Goal: Information Seeking & Learning: Understand process/instructions

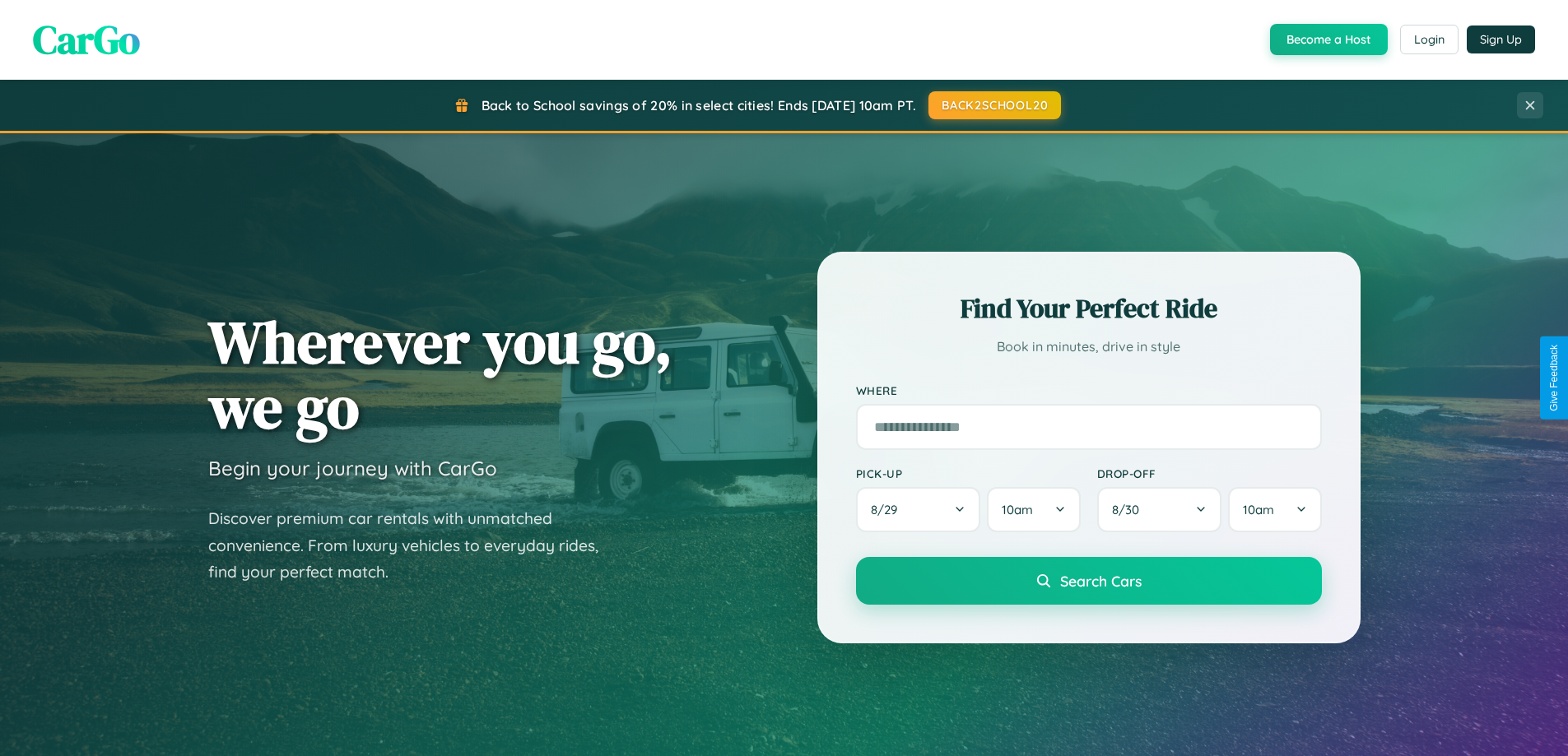
scroll to position [3165, 0]
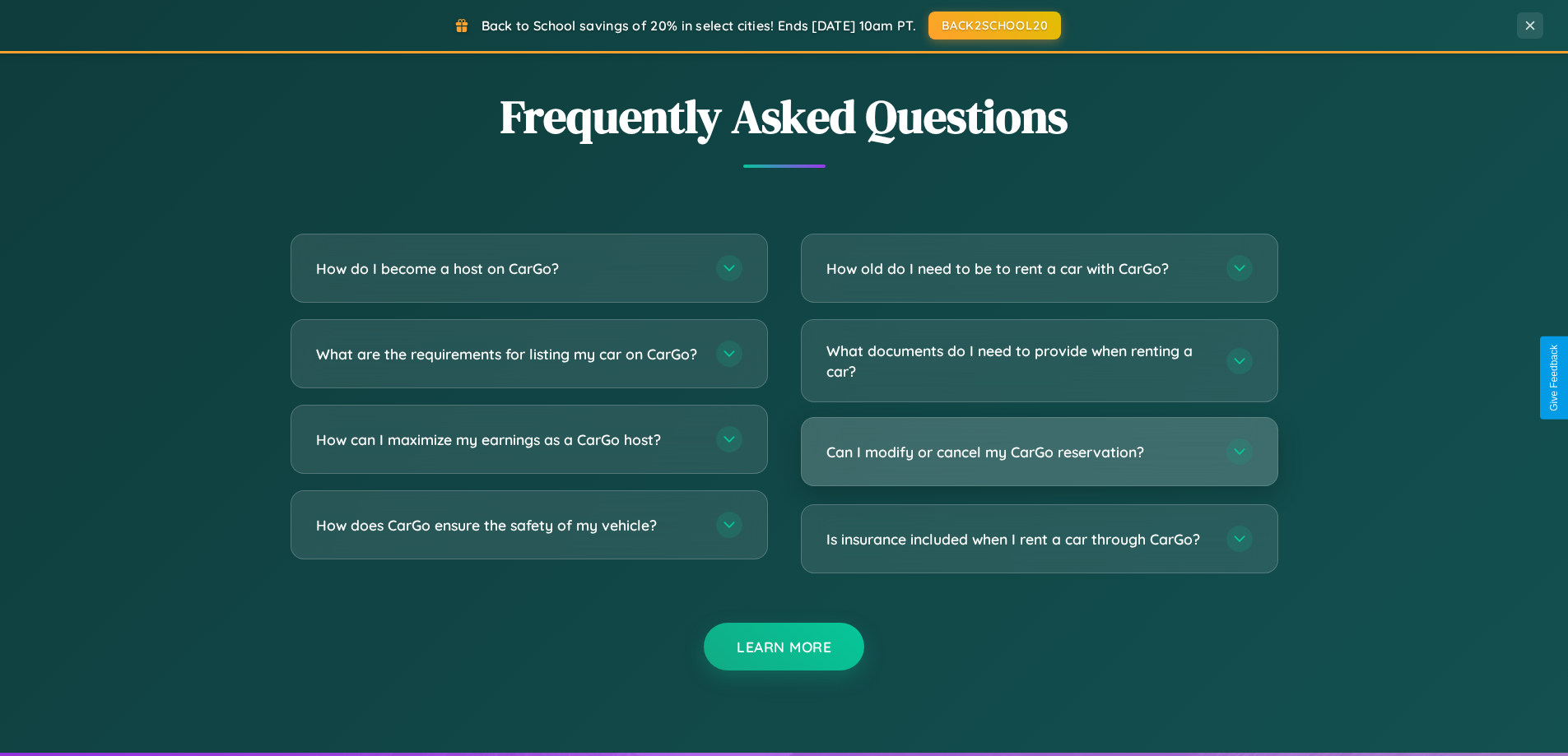
click at [1039, 452] on h3 "Can I modify or cancel my CarGo reservation?" at bounding box center [1017, 452] width 383 height 20
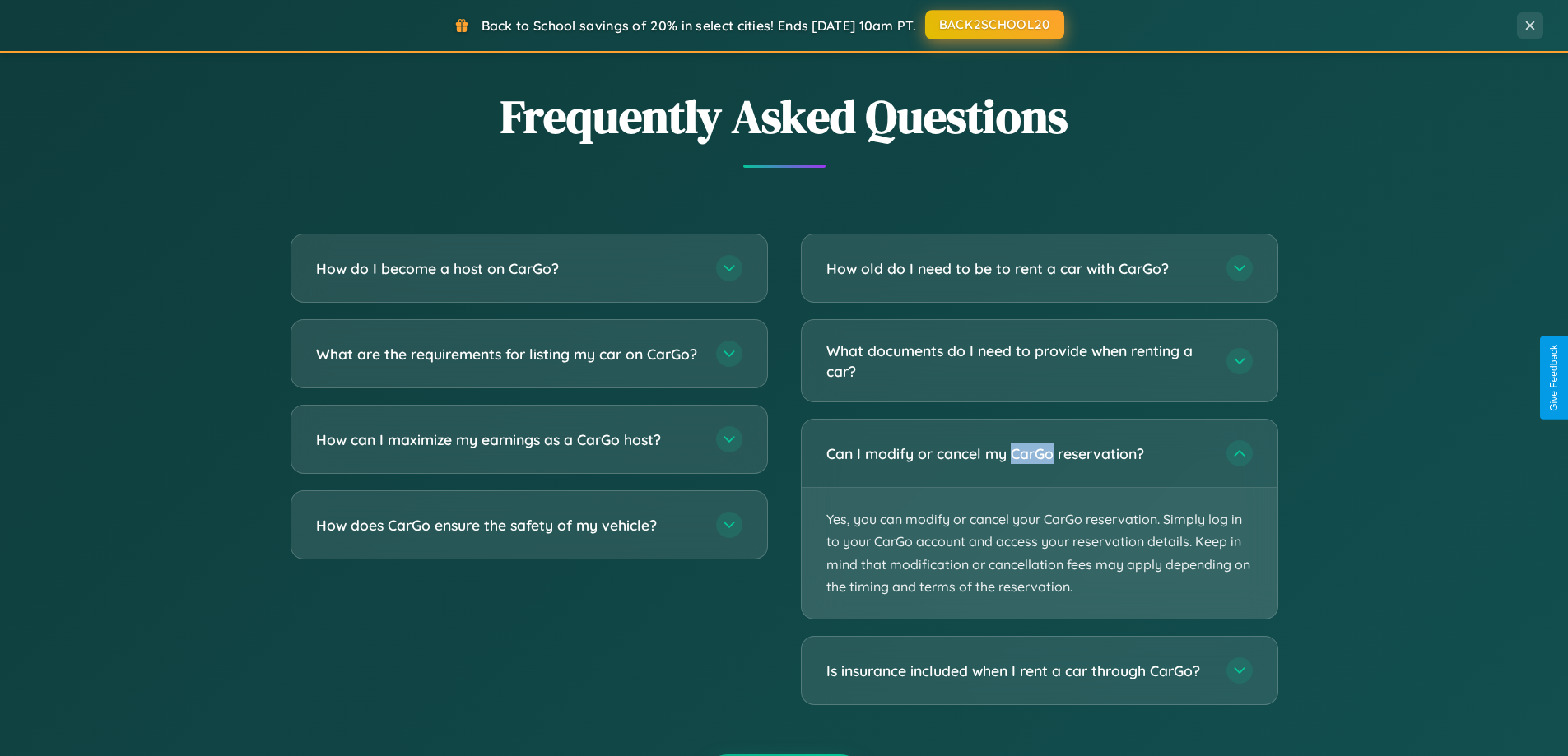
click at [993, 25] on button "BACK2SCHOOL20" at bounding box center [994, 25] width 139 height 30
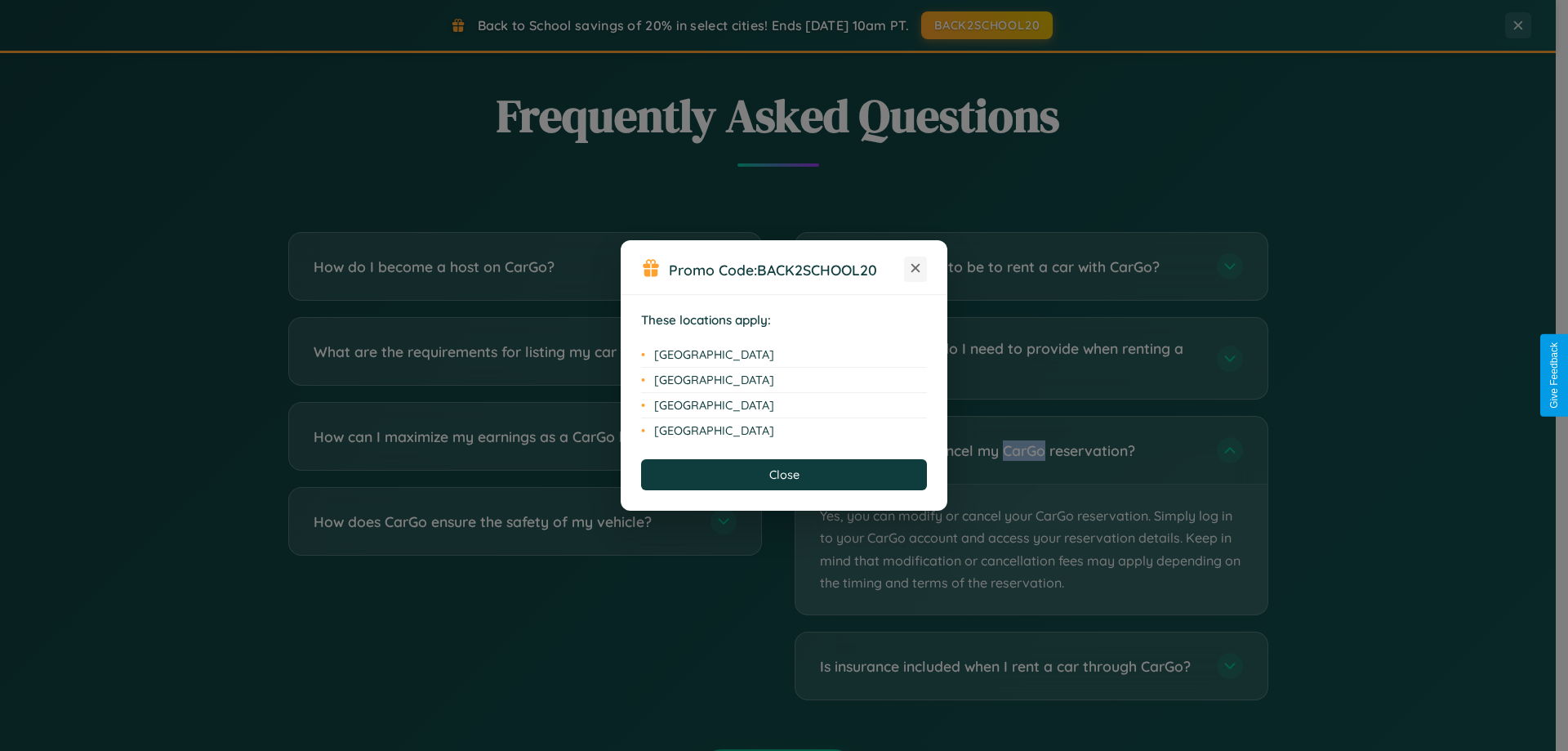
click at [915, 269] on icon at bounding box center [916, 268] width 9 height 9
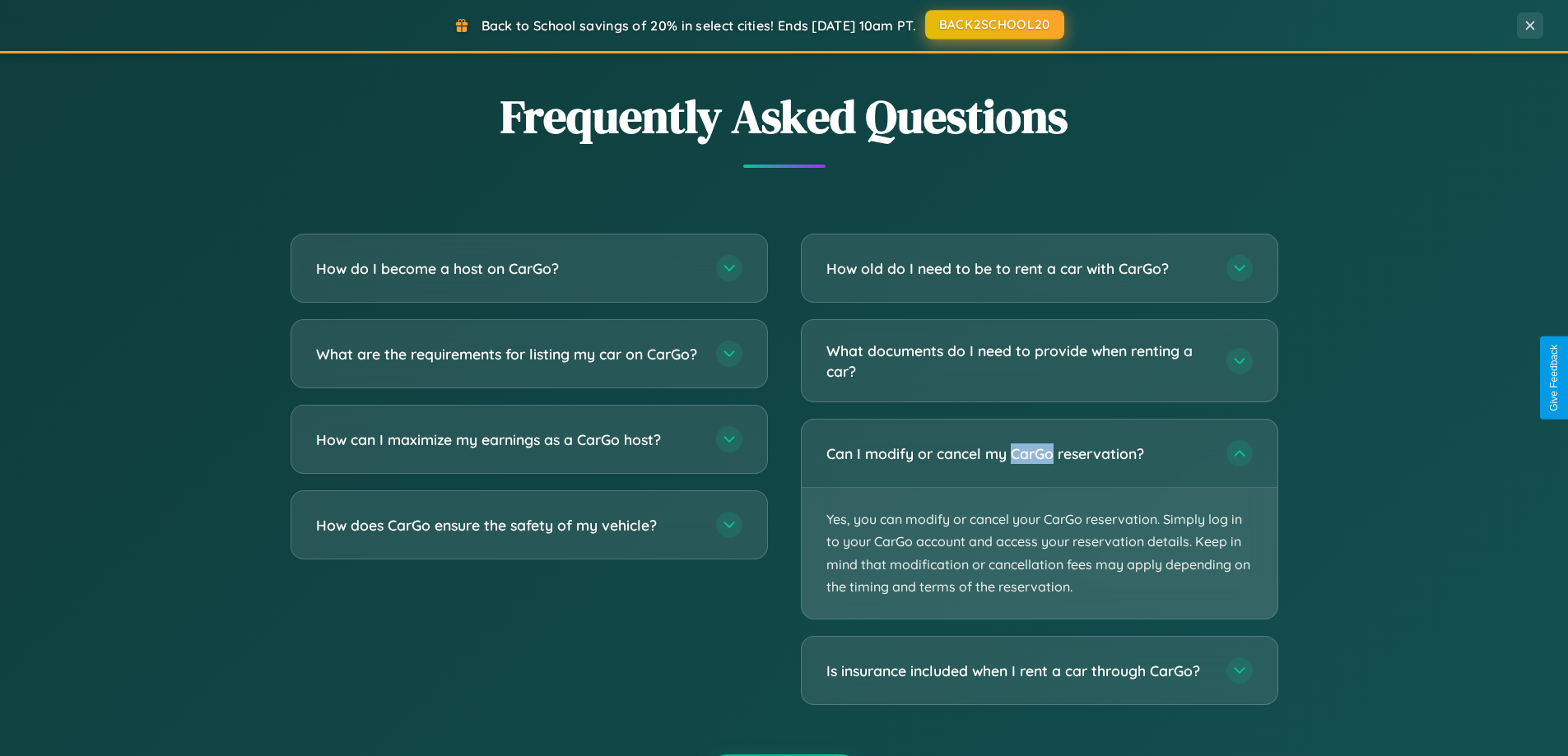
click at [993, 25] on button "BACK2SCHOOL20" at bounding box center [994, 25] width 139 height 30
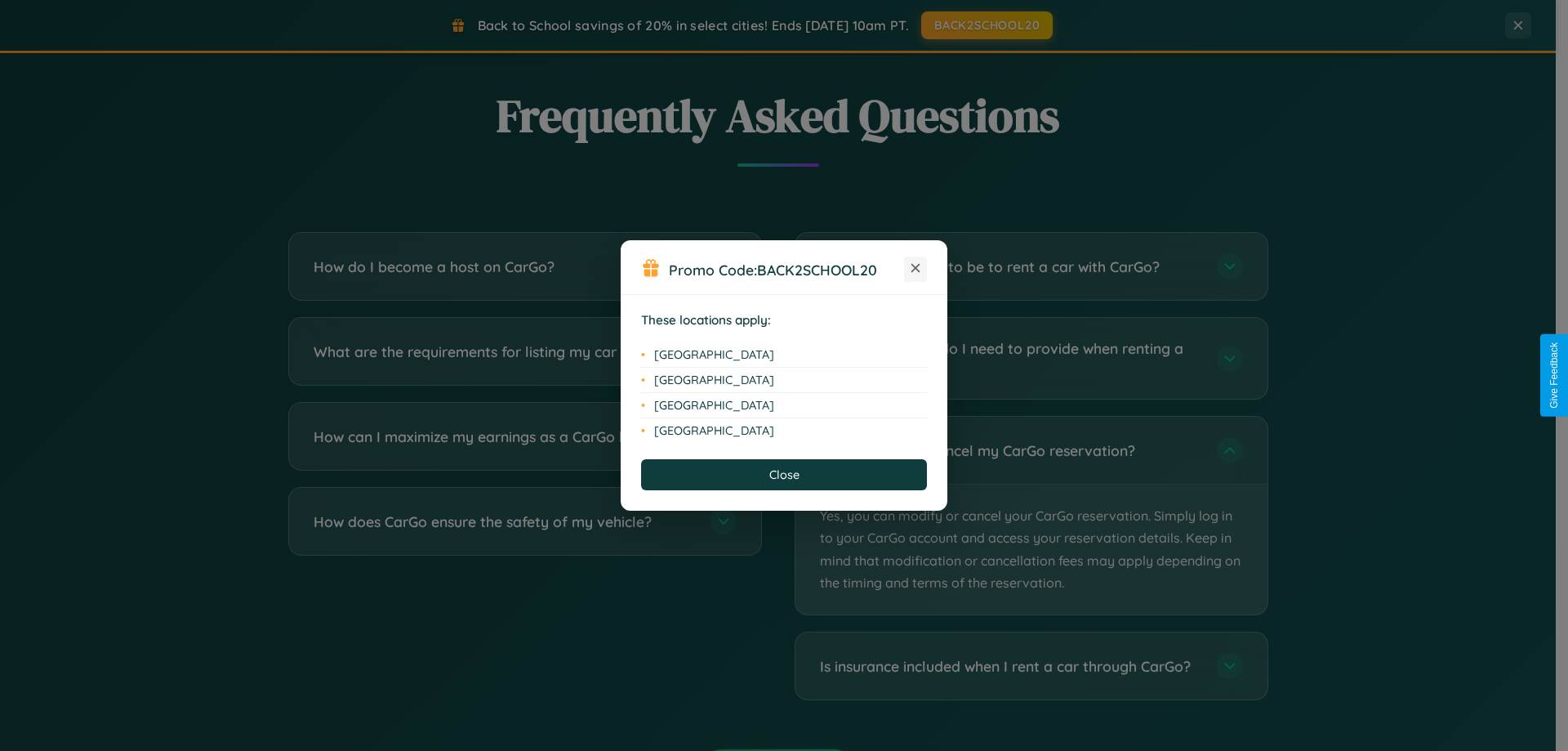
click at [915, 269] on icon at bounding box center [916, 268] width 9 height 9
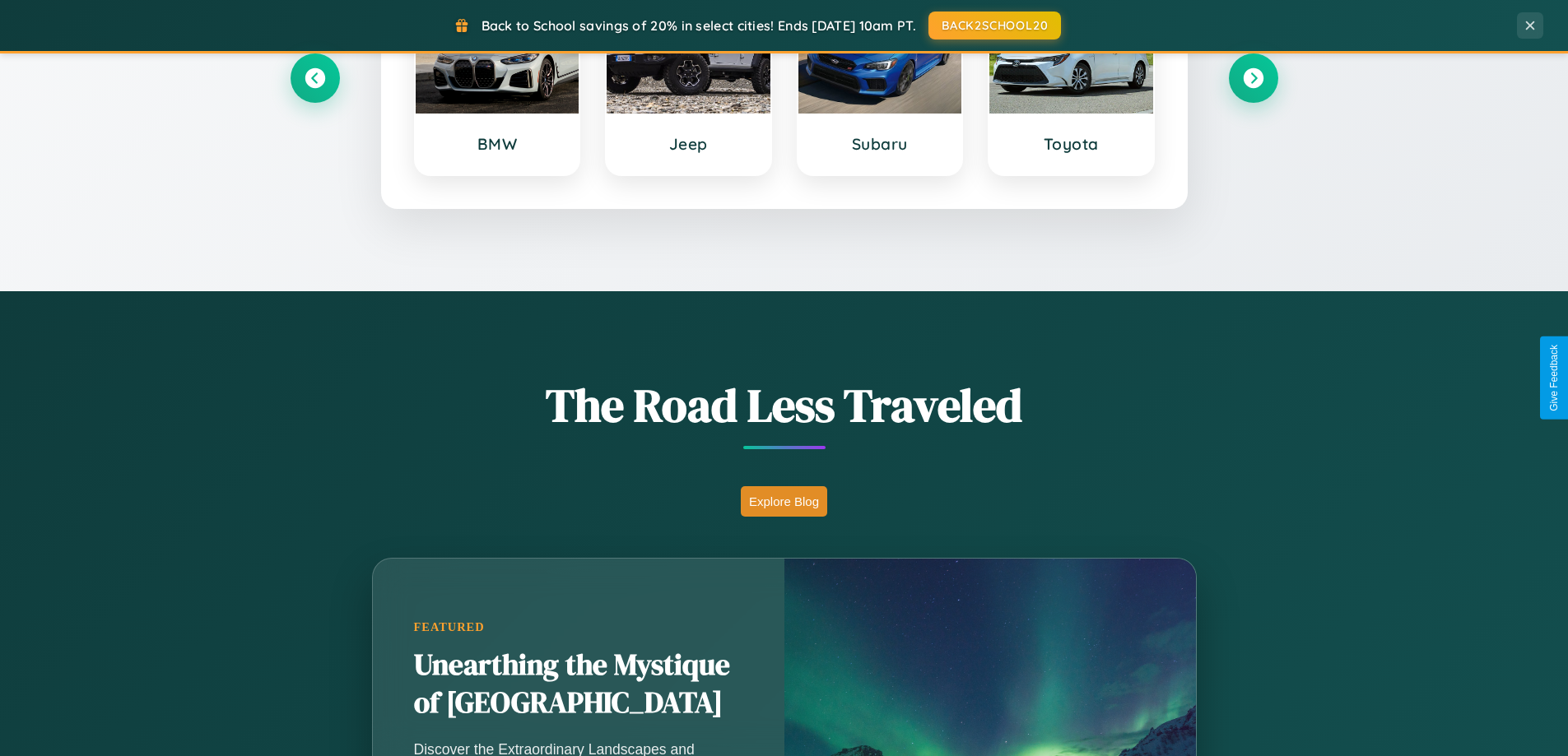
scroll to position [709, 0]
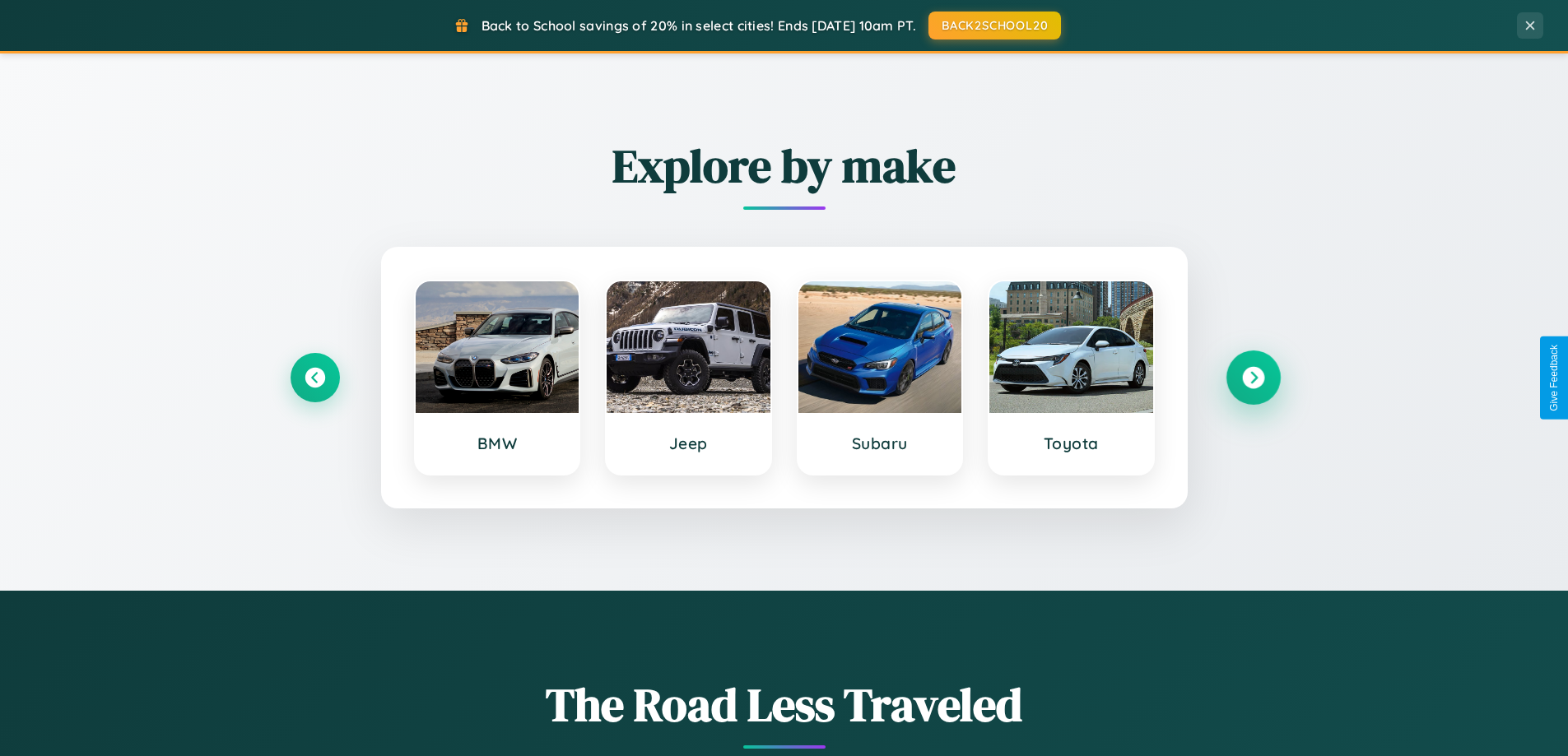
click at [1253, 377] on icon at bounding box center [1253, 378] width 22 height 22
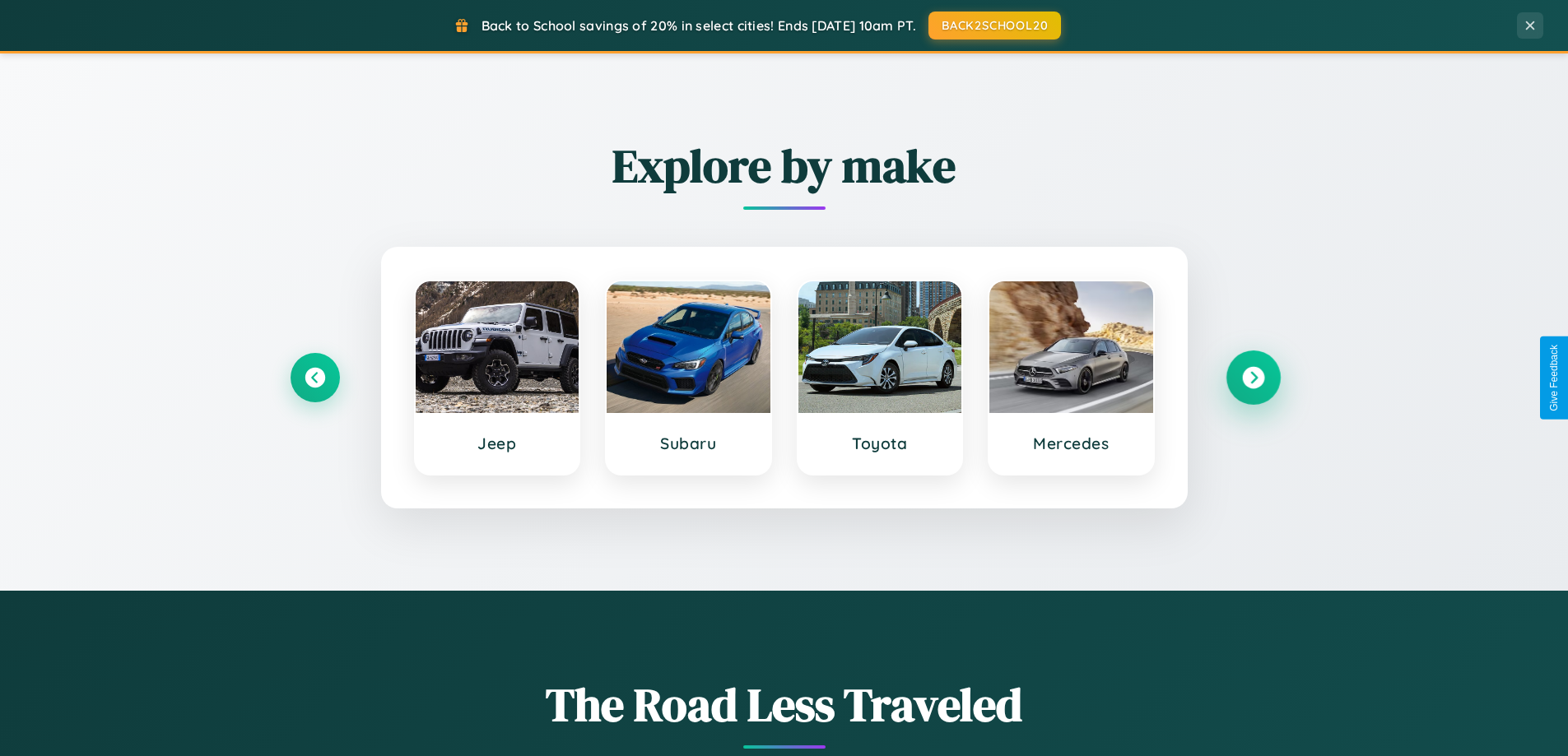
click at [1253, 377] on icon at bounding box center [1253, 378] width 22 height 22
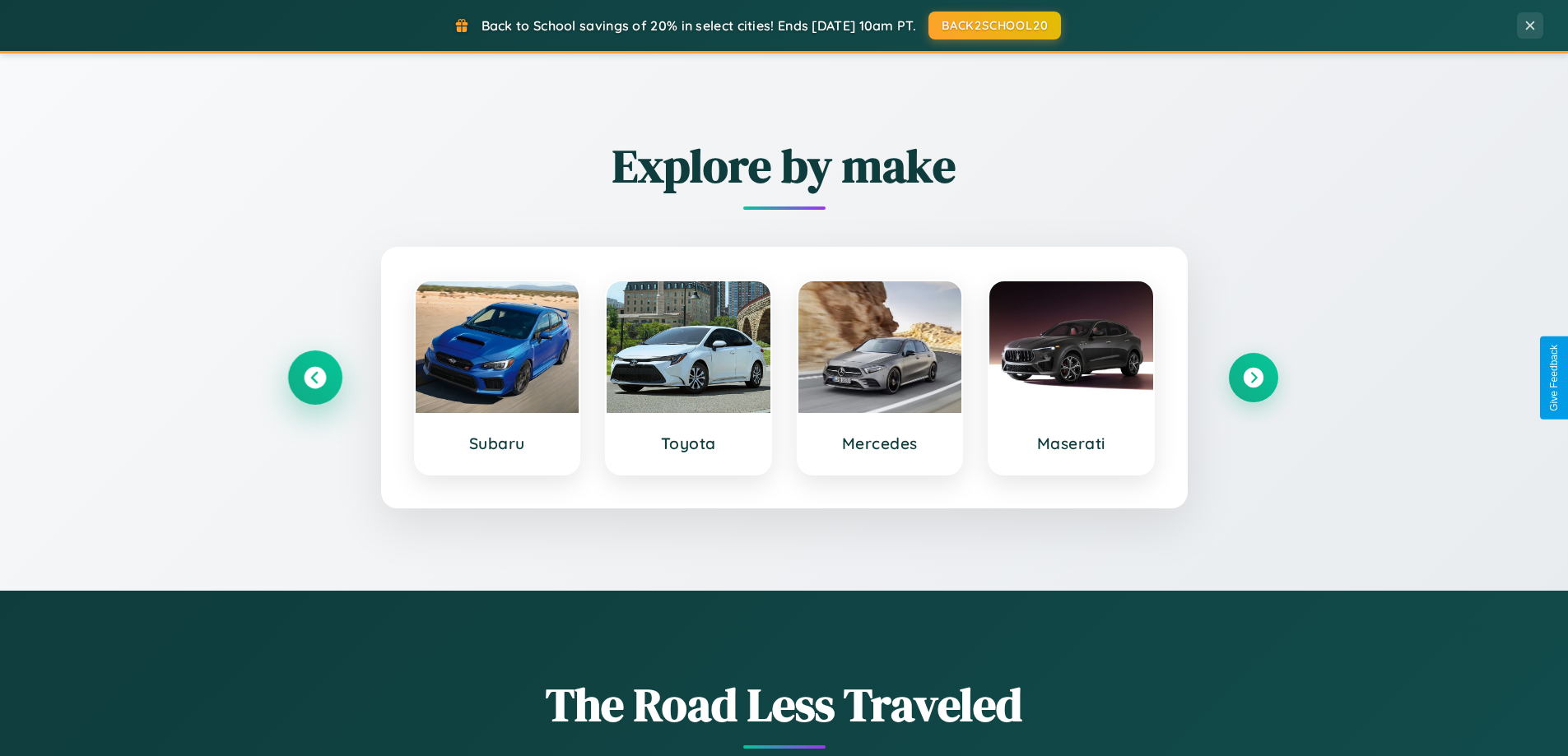
click at [314, 377] on icon at bounding box center [314, 378] width 22 height 22
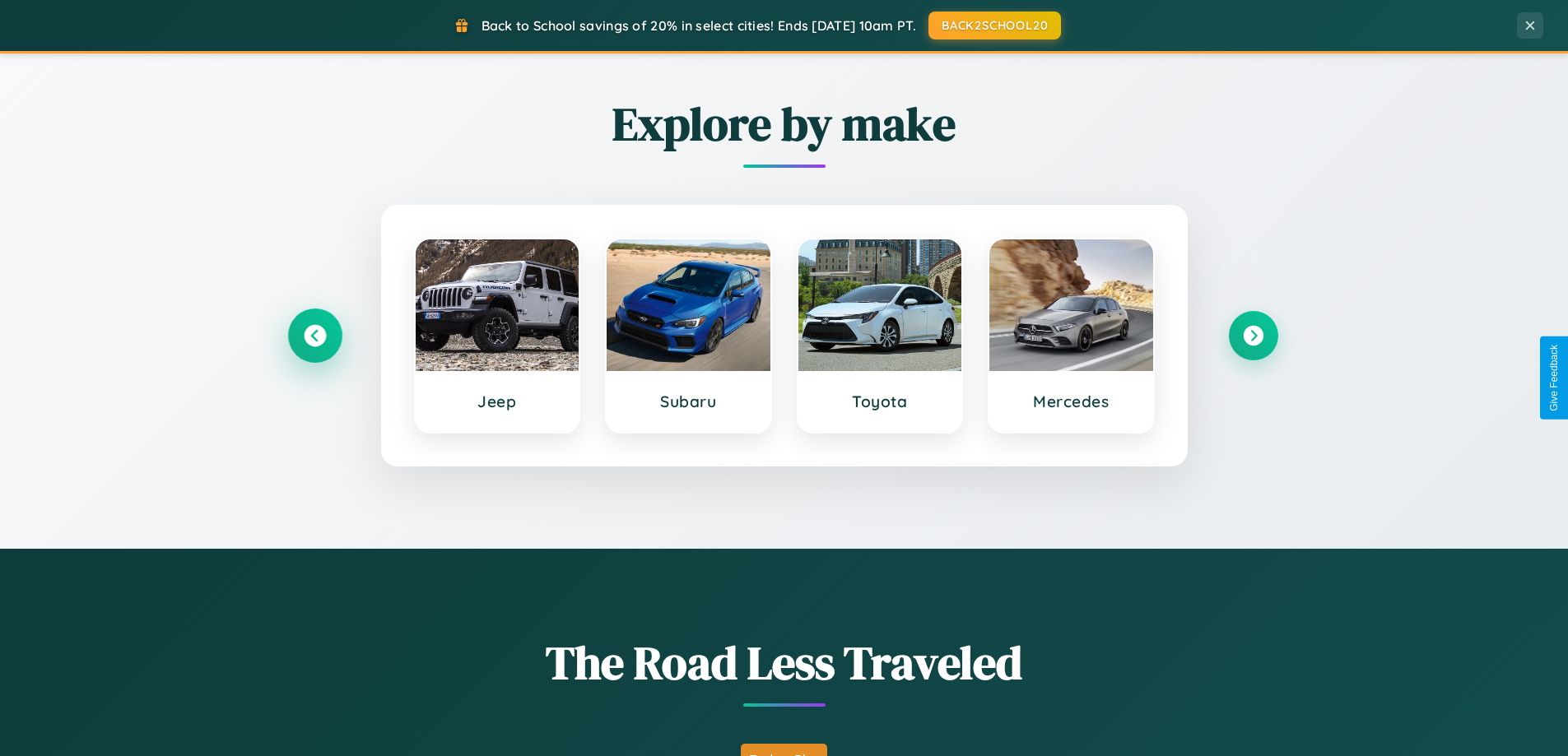
scroll to position [1131, 0]
